Goal: Information Seeking & Learning: Learn about a topic

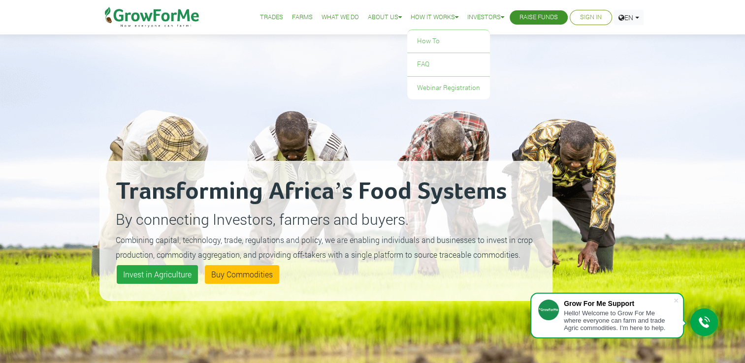
click at [428, 14] on link "How it Works" at bounding box center [435, 17] width 48 height 10
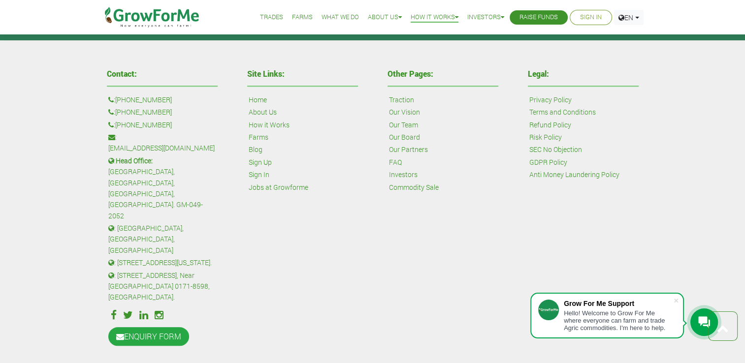
scroll to position [719, 0]
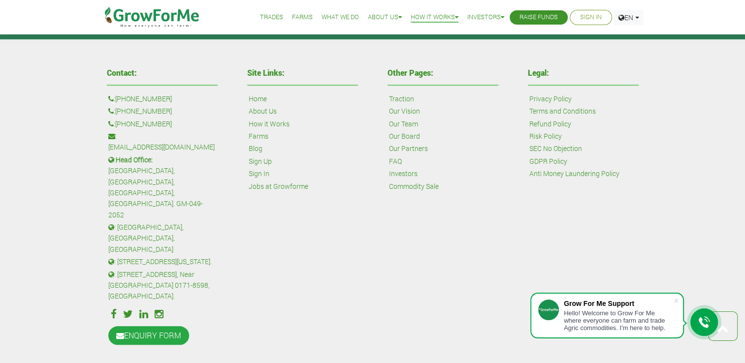
click at [264, 137] on link "Farms" at bounding box center [259, 136] width 20 height 11
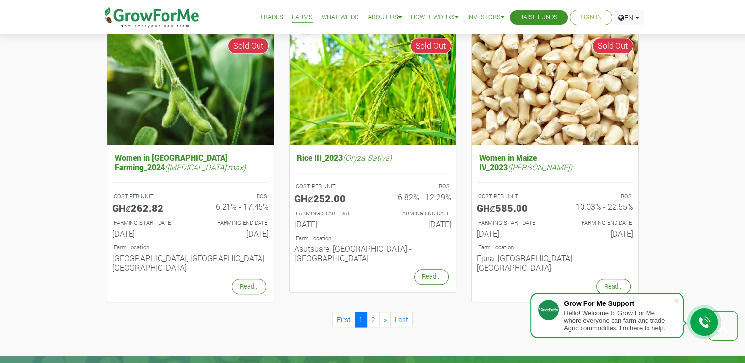
scroll to position [985, 0]
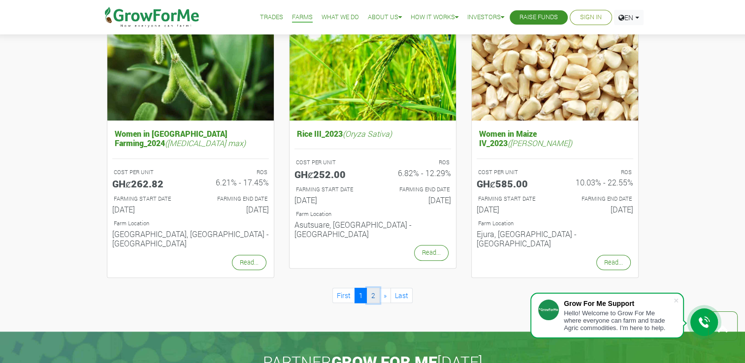
click at [374, 288] on link "2" at bounding box center [373, 295] width 13 height 15
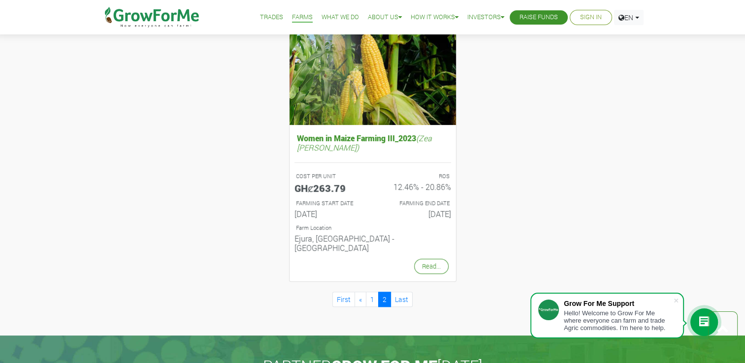
scroll to position [443, 0]
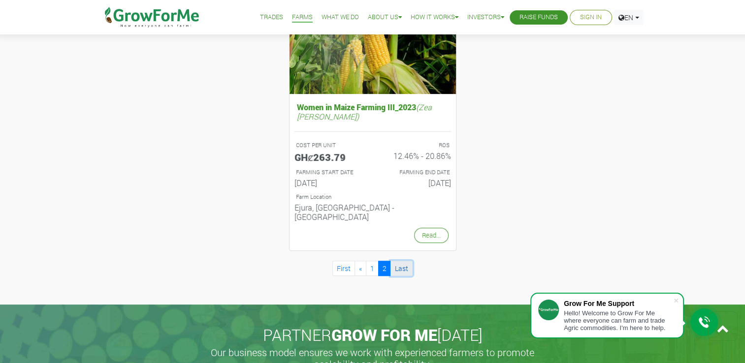
click at [397, 261] on link "Last" at bounding box center [401, 268] width 22 height 15
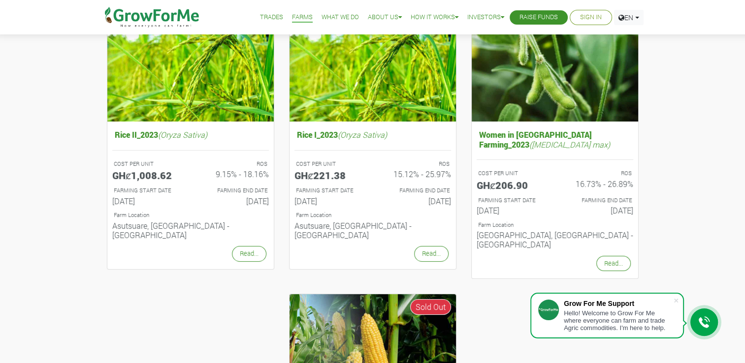
scroll to position [148, 0]
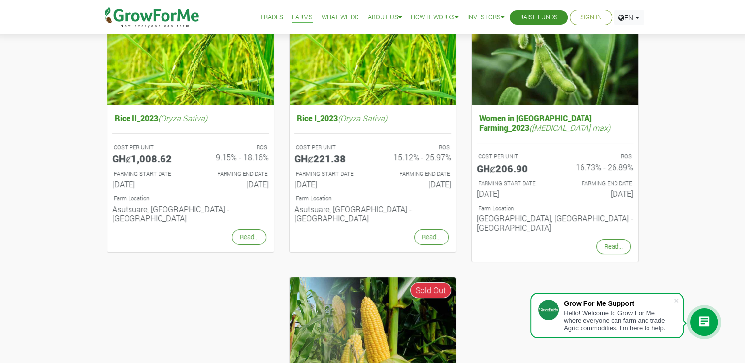
click at [260, 20] on link "Trades" at bounding box center [271, 17] width 23 height 10
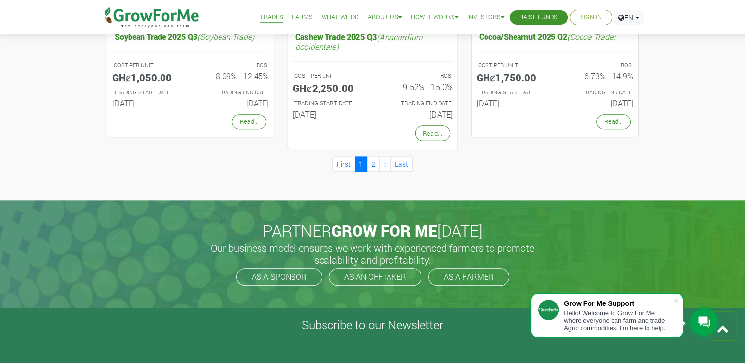
scroll to position [985, 0]
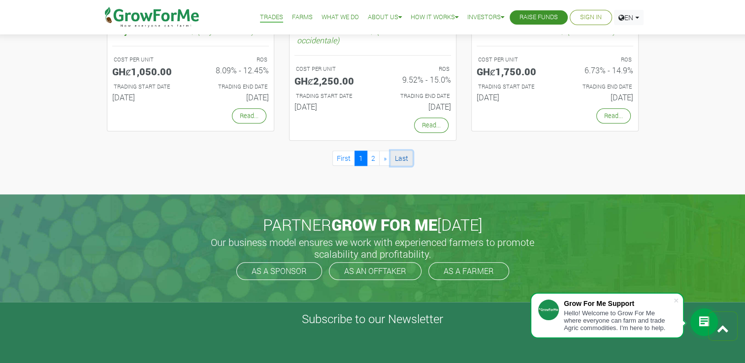
click at [400, 157] on link "Last" at bounding box center [401, 158] width 22 height 15
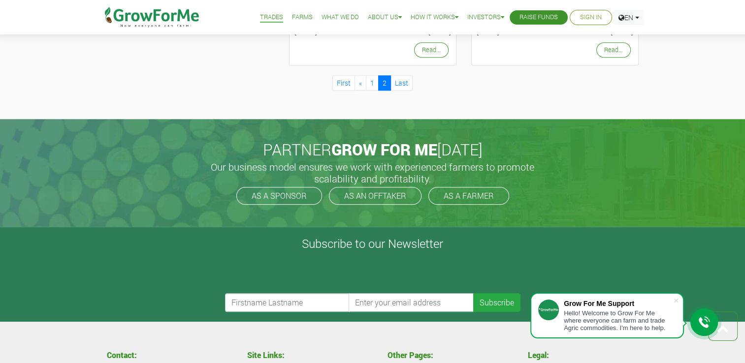
scroll to position [788, 0]
